Goal: Information Seeking & Learning: Check status

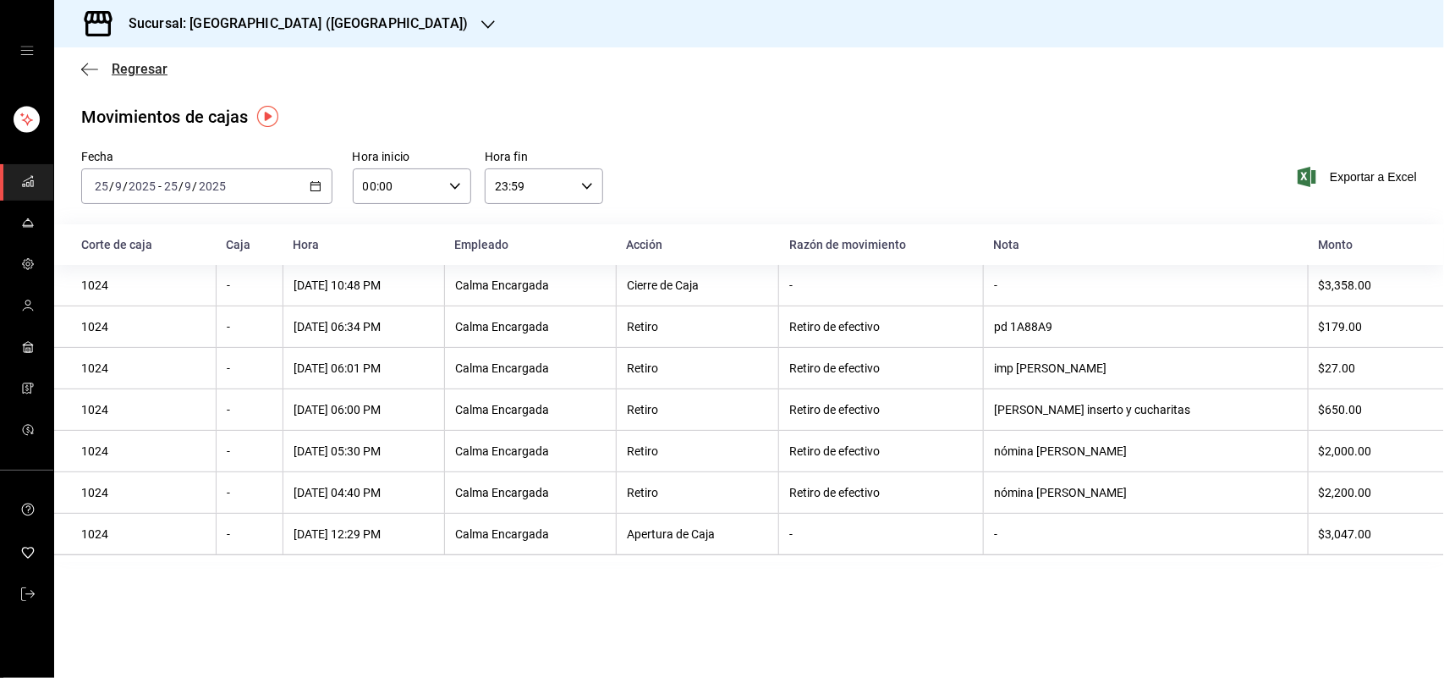
click at [121, 68] on span "Regresar" at bounding box center [140, 69] width 56 height 16
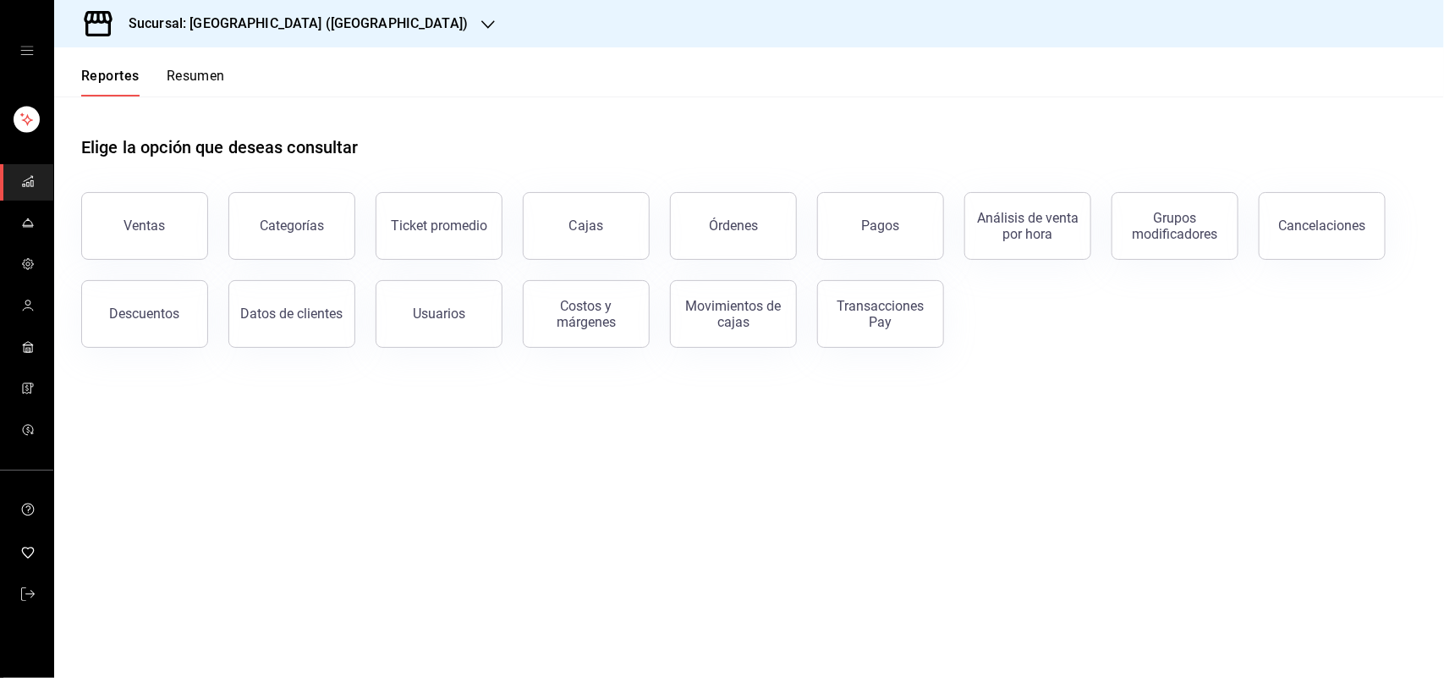
click at [192, 70] on button "Resumen" at bounding box center [196, 82] width 58 height 29
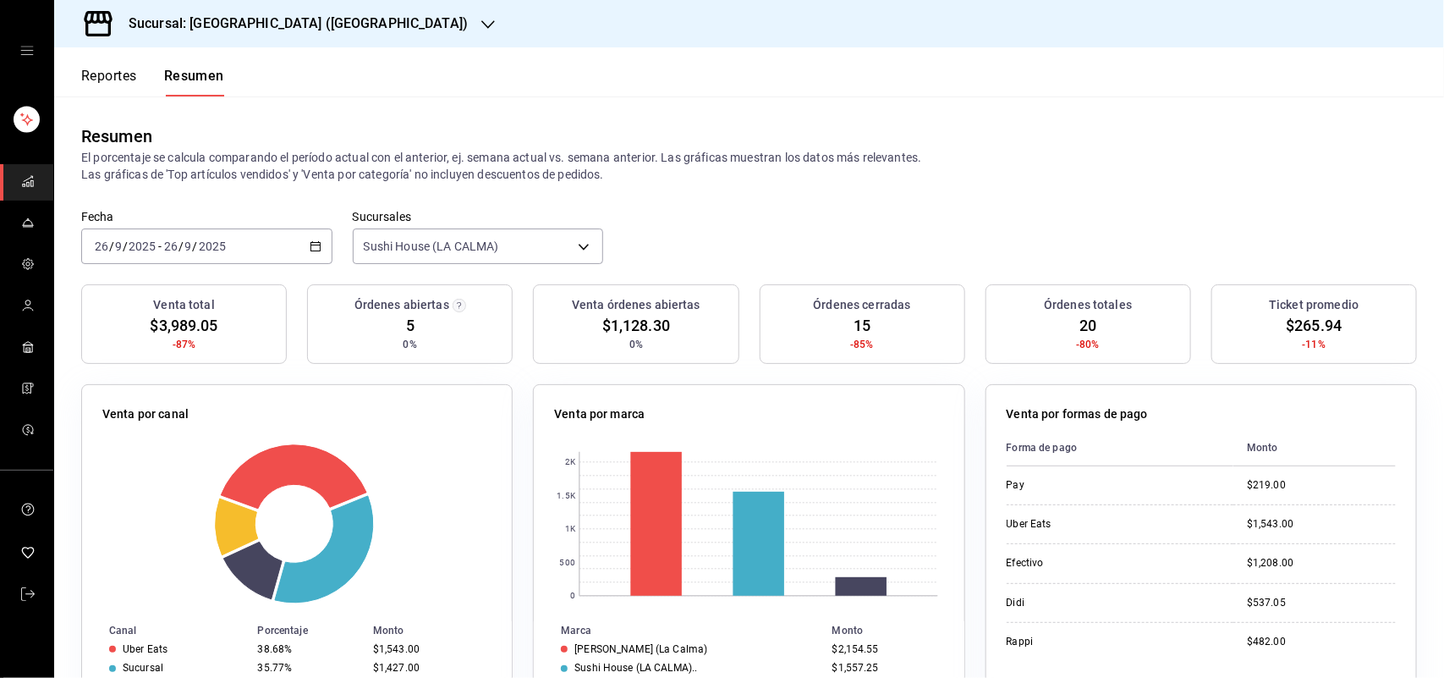
click at [846, 192] on div "Resumen El porcentaje se calcula comparando el período actual con el anterior, …" at bounding box center [749, 152] width 1390 height 113
drag, startPoint x: 923, startPoint y: 209, endPoint x: 839, endPoint y: 224, distance: 85.1
click at [906, 223] on div "Fecha [DATE] [DATE] - [DATE] [DATE] Sucursales [GEOGRAPHIC_DATA] ([GEOGRAPHIC_D…" at bounding box center [749, 247] width 1390 height 74
click at [1231, 103] on div "Resumen El porcentaje se calcula comparando el período actual con el anterior, …" at bounding box center [749, 152] width 1390 height 113
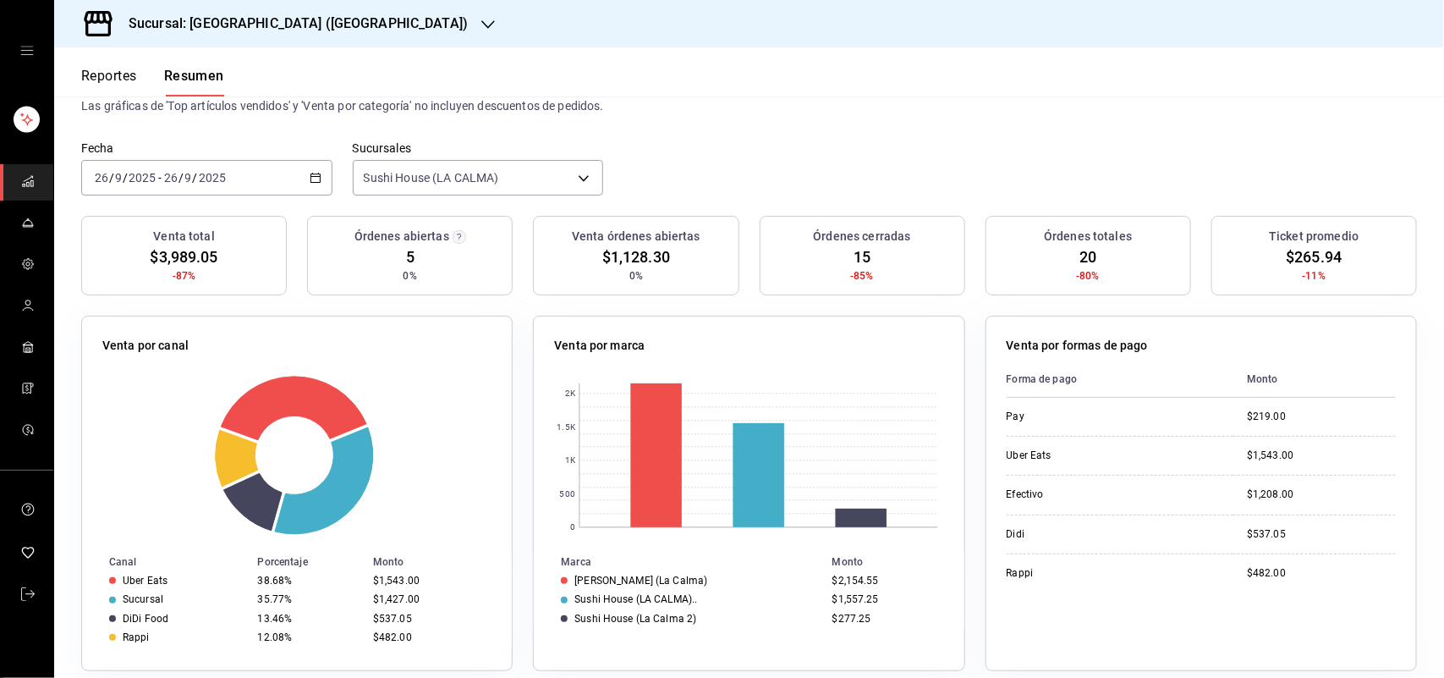
scroll to position [106, 0]
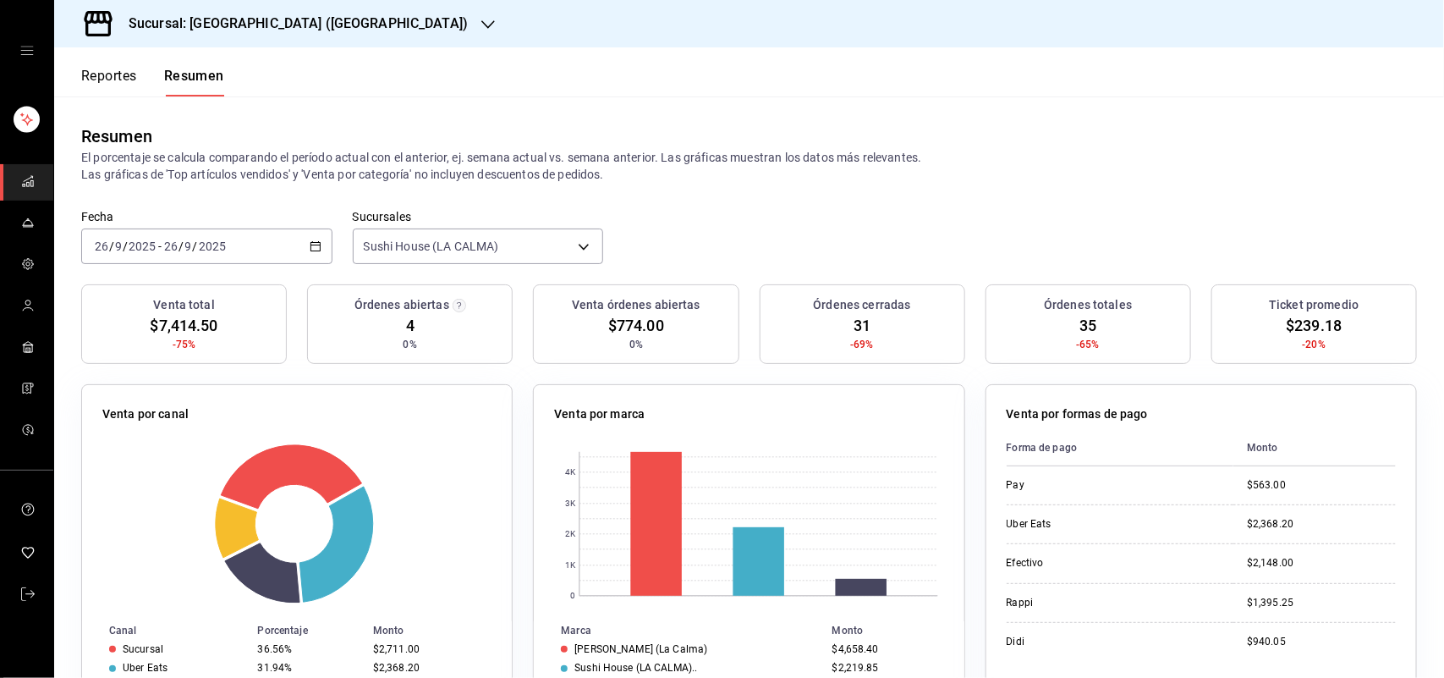
click at [481, 24] on icon "button" at bounding box center [488, 25] width 14 height 14
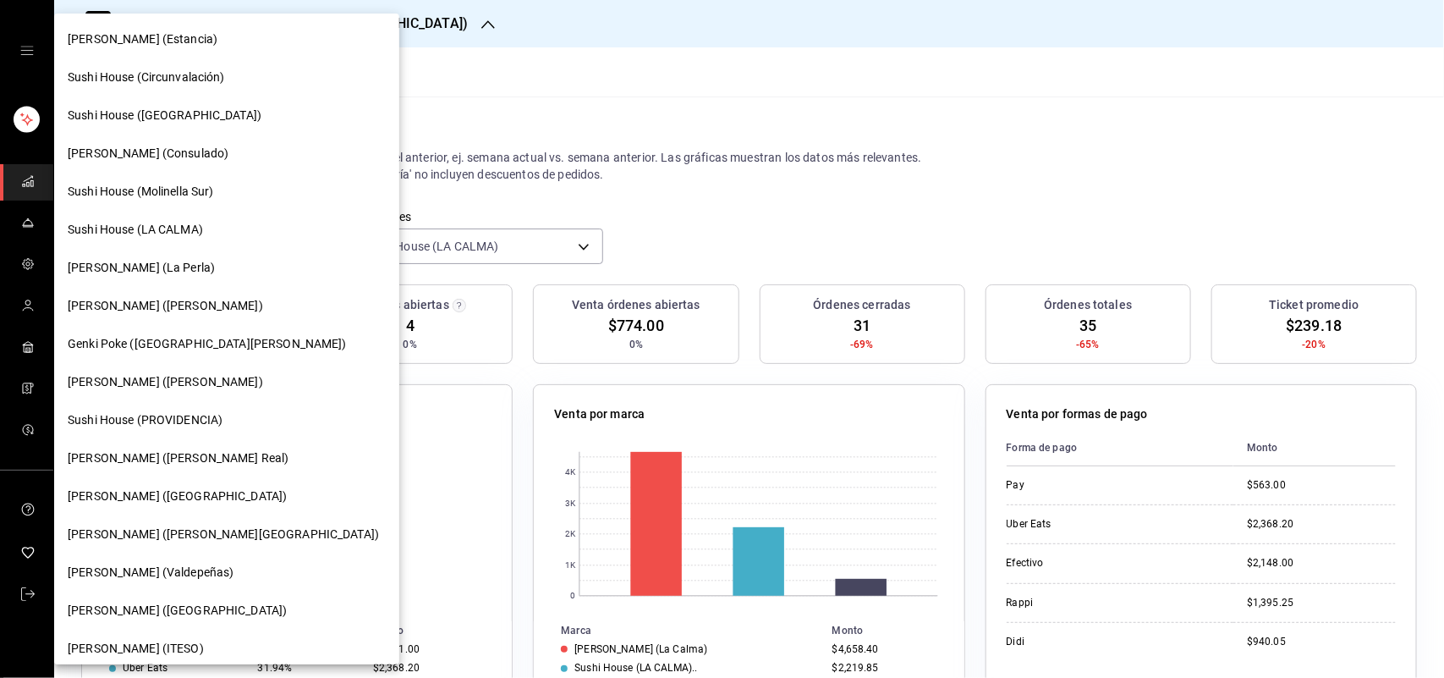
click at [205, 83] on span "Sushi House (Circunvalación)" at bounding box center [146, 78] width 157 height 18
